Goal: Obtain resource: Download file/media

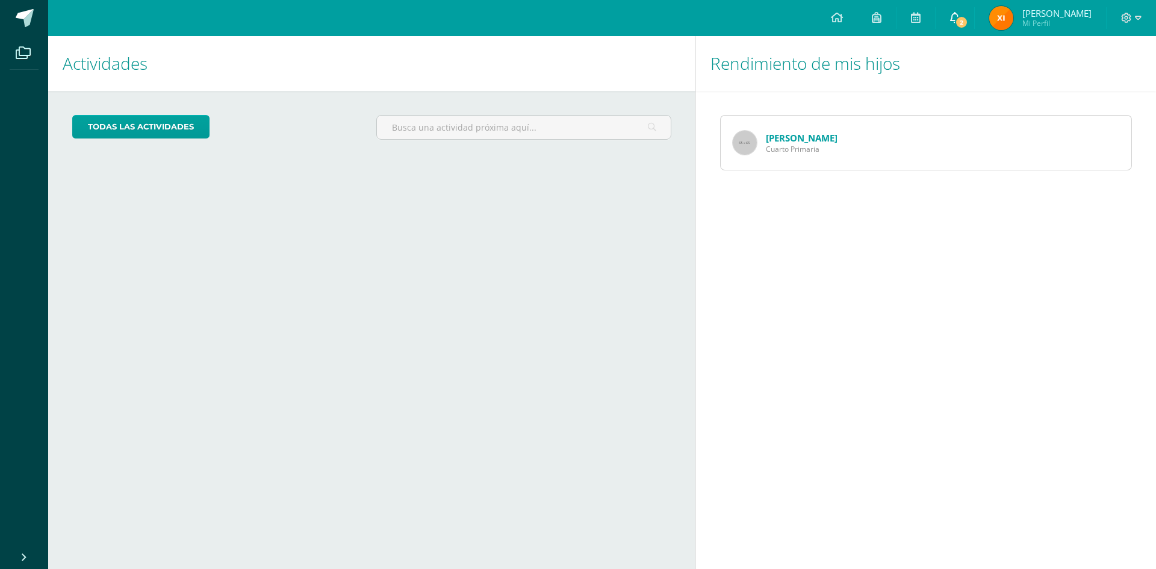
click at [960, 16] on icon at bounding box center [955, 17] width 10 height 11
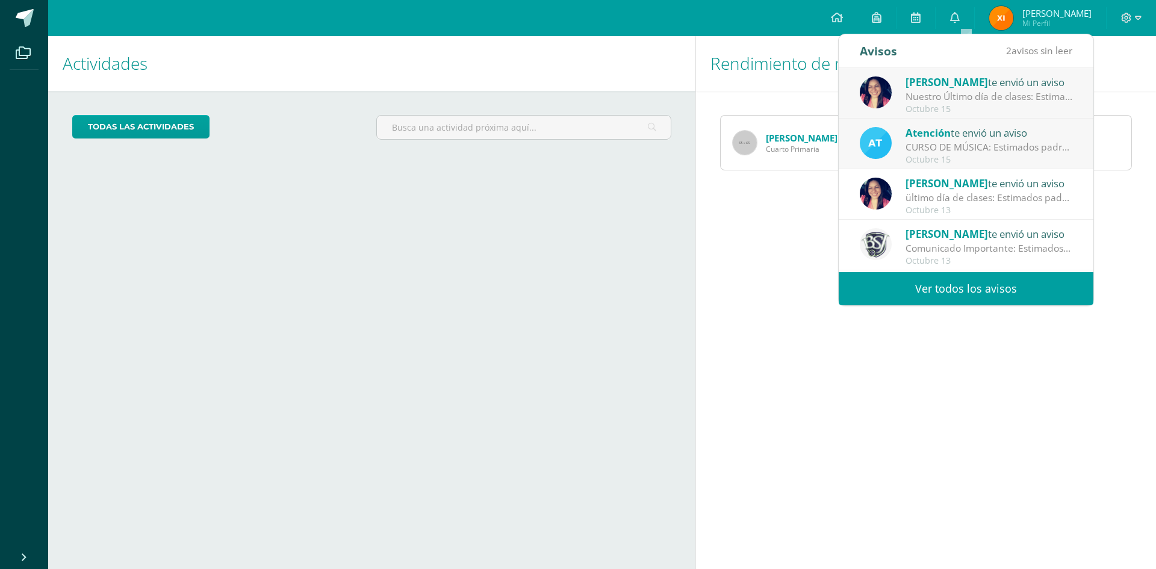
click at [1023, 145] on div "CURSO DE MÚSICA: Estimados padres de familia, Reciban un cordial saludo. Por es…" at bounding box center [989, 147] width 167 height 14
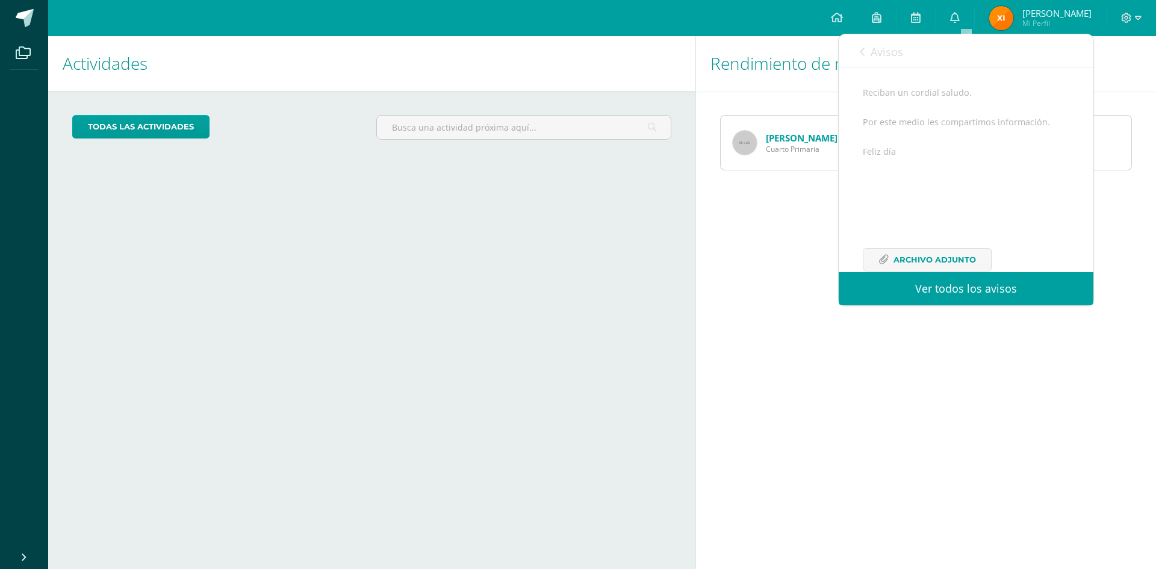
scroll to position [176, 0]
click at [949, 232] on span "Archivo Adjunto" at bounding box center [935, 234] width 83 height 22
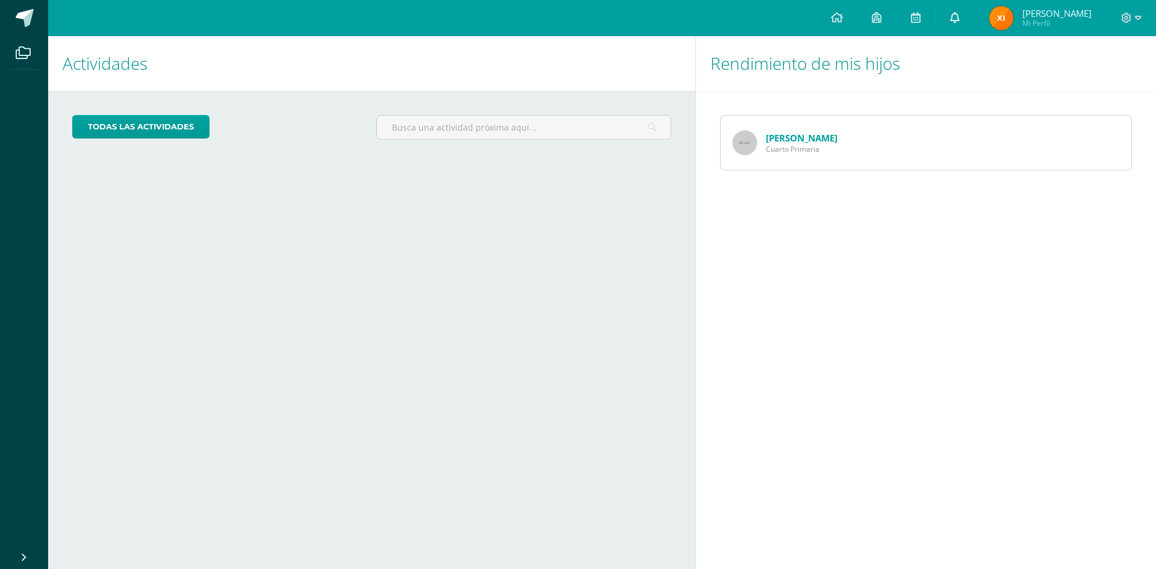
click at [960, 16] on icon at bounding box center [955, 17] width 10 height 11
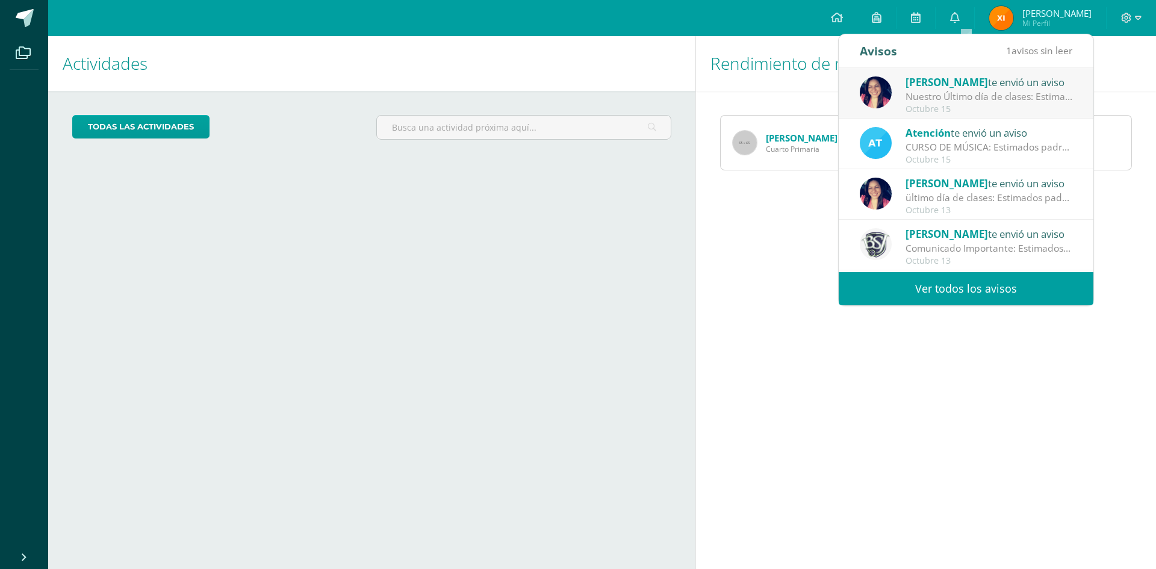
click at [967, 95] on div "Nuestro Último día de clases: Estimados padres de familia: Agradecemos todo el …" at bounding box center [989, 97] width 167 height 14
